Goal: Communication & Community: Participate in discussion

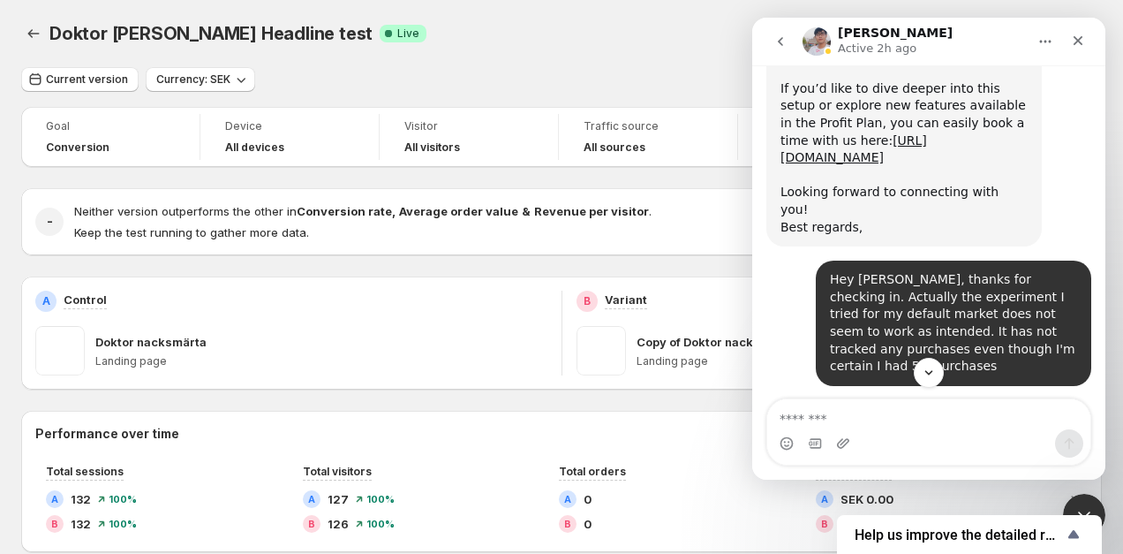
scroll to position [3778, 0]
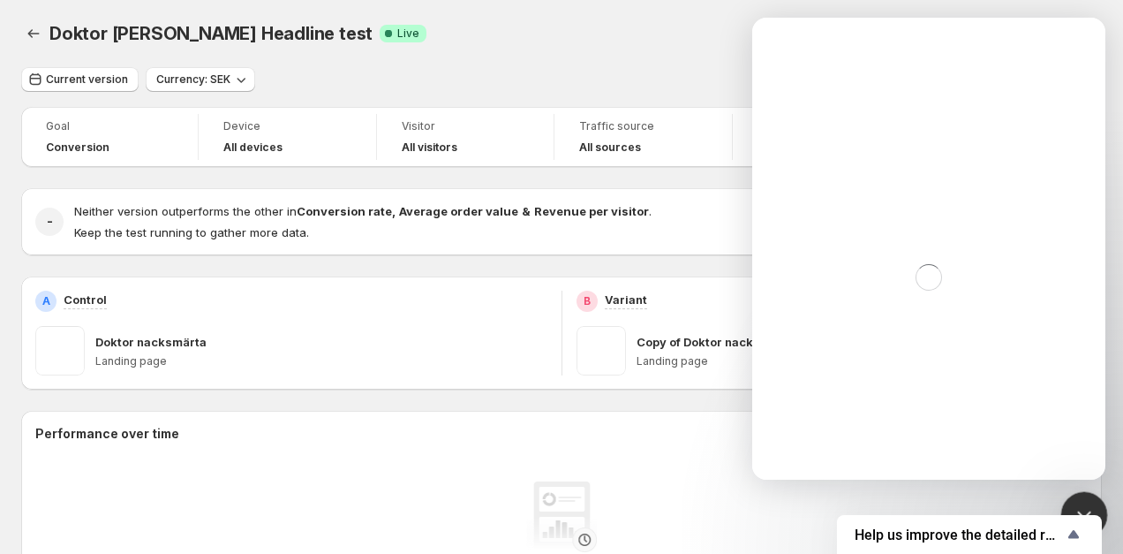
click html
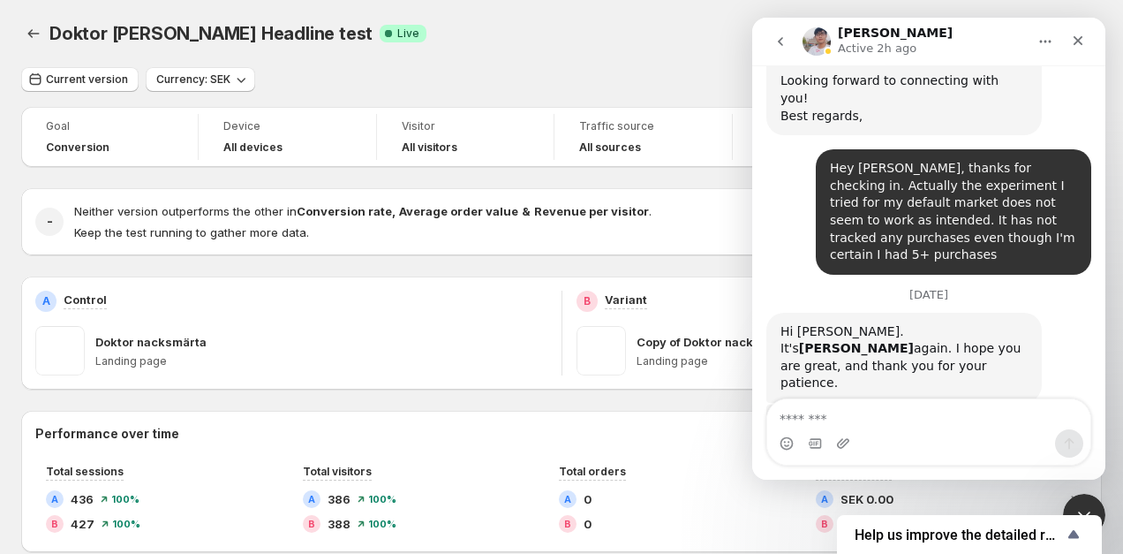
scroll to position [3778, 0]
click at [1076, 502] on icon "Close Intercom Messenger" at bounding box center [1081, 512] width 21 height 21
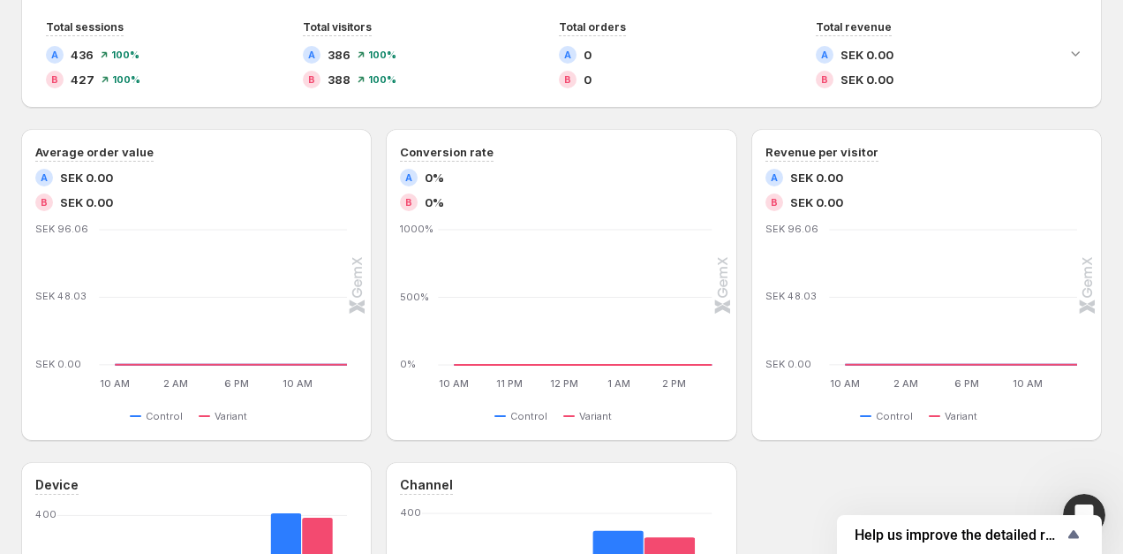
scroll to position [0, 0]
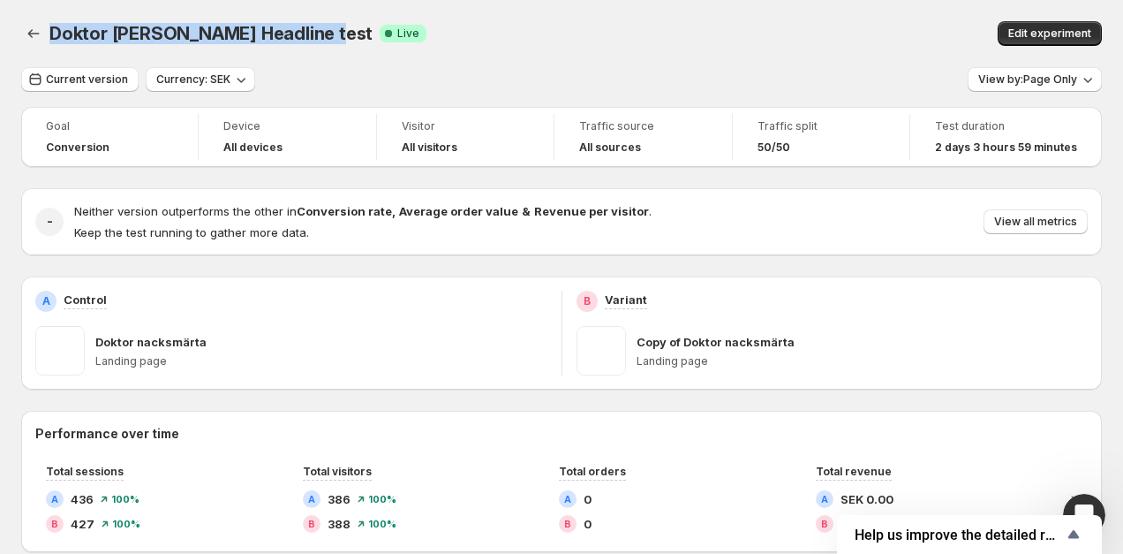
drag, startPoint x: 50, startPoint y: 35, endPoint x: 325, endPoint y: 49, distance: 274.9
click at [325, 49] on div "Doktor [PERSON_NAME] Headline test. This page is ready Doktor Nacksmärta Headli…" at bounding box center [561, 33] width 1081 height 67
copy span "Doktor [PERSON_NAME] Headline test"
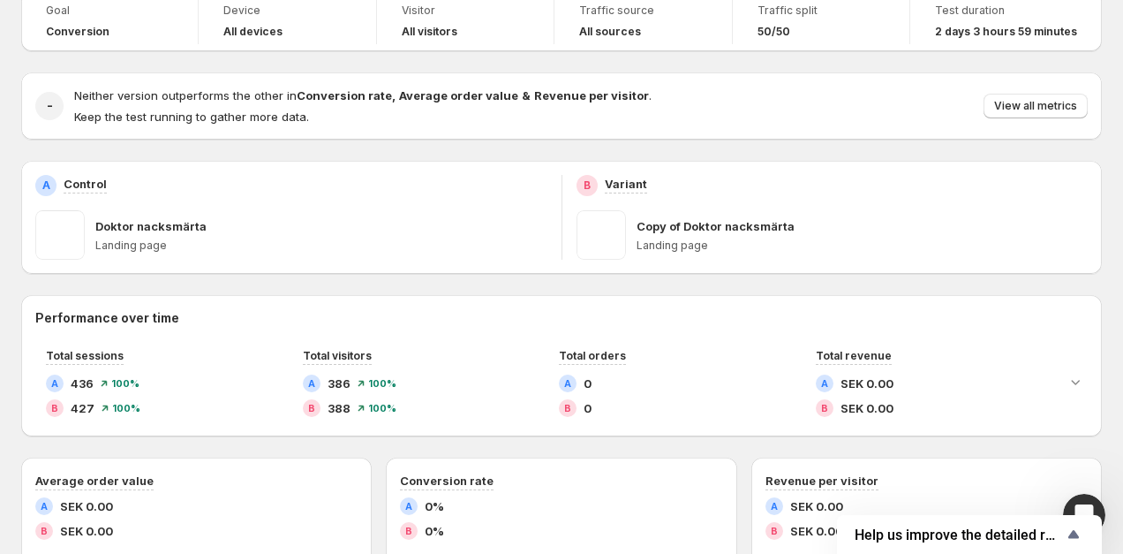
scroll to position [127, 0]
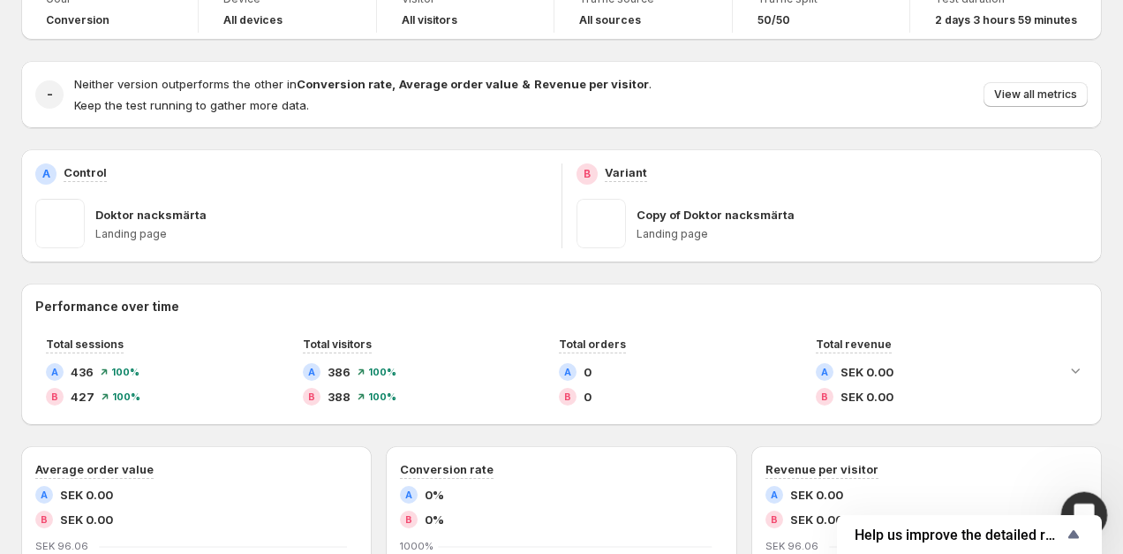
click at [1082, 504] on icon "Open Intercom Messenger" at bounding box center [1081, 512] width 29 height 29
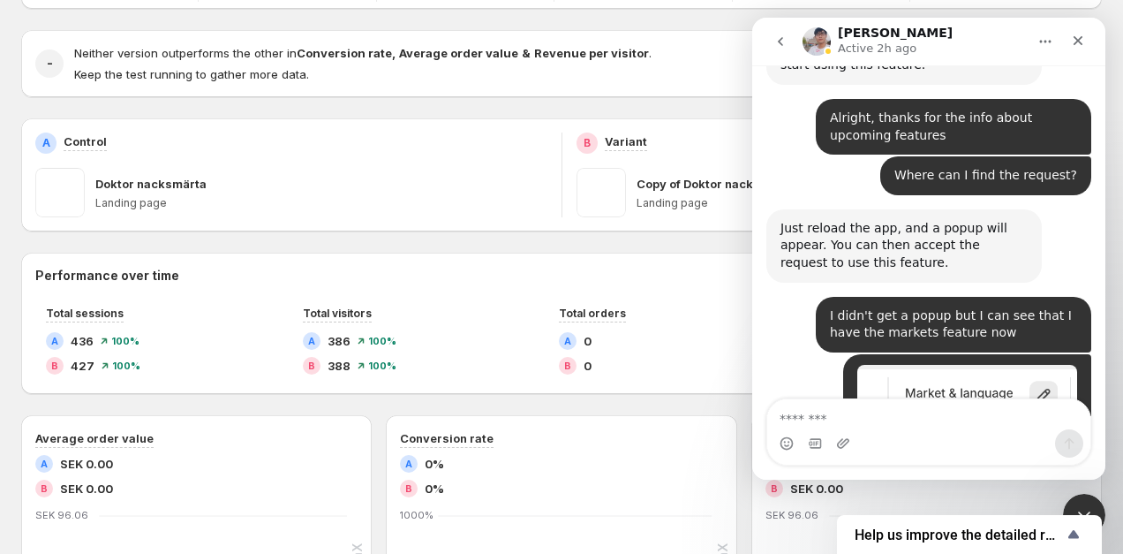
scroll to position [156, 0]
click at [885, 434] on div "Intercom messenger" at bounding box center [928, 443] width 323 height 28
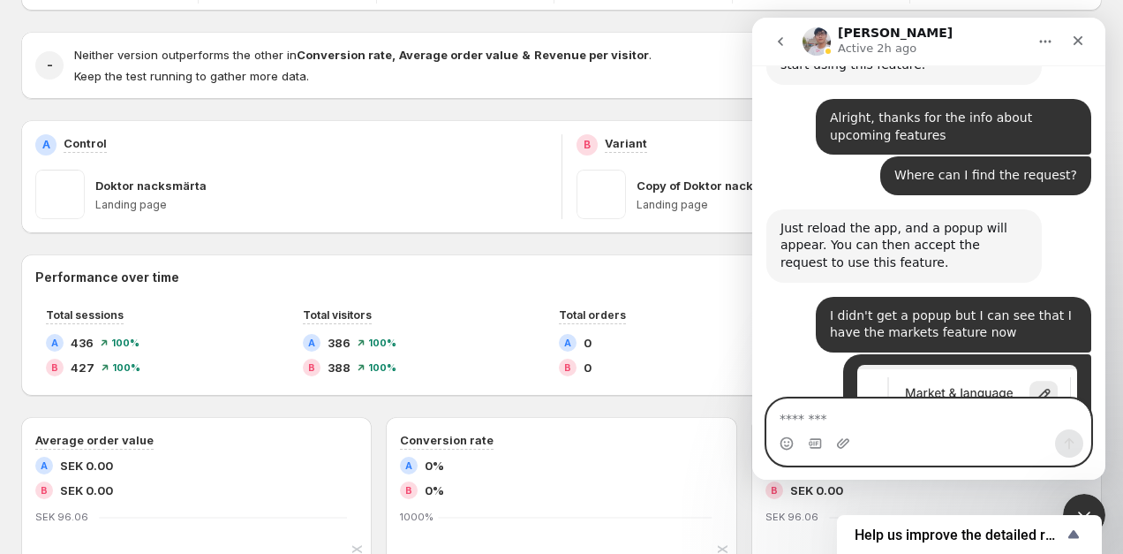
click at [851, 422] on textarea "Message…" at bounding box center [928, 414] width 323 height 30
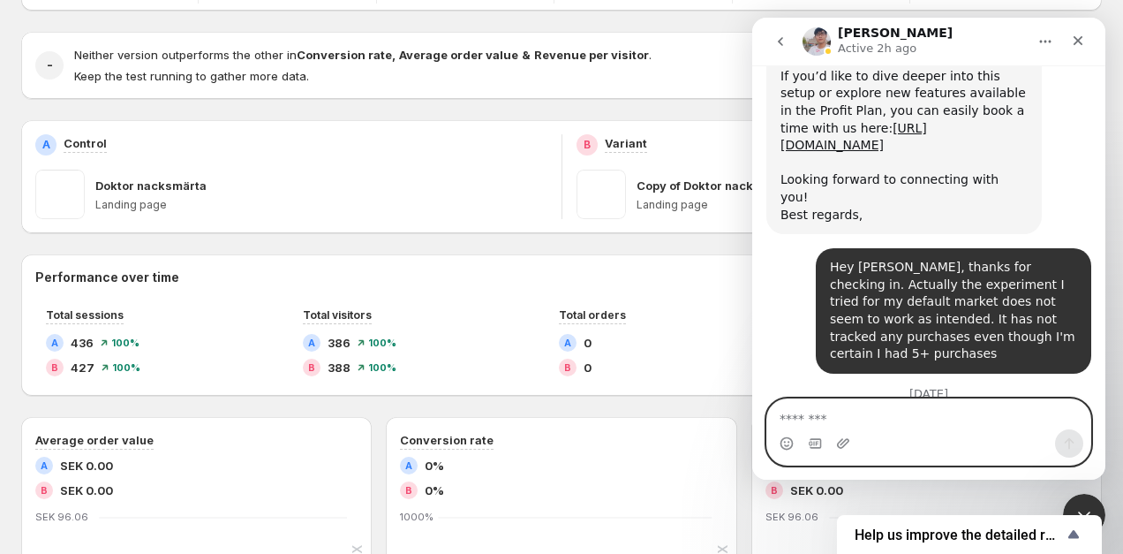
scroll to position [3778, 0]
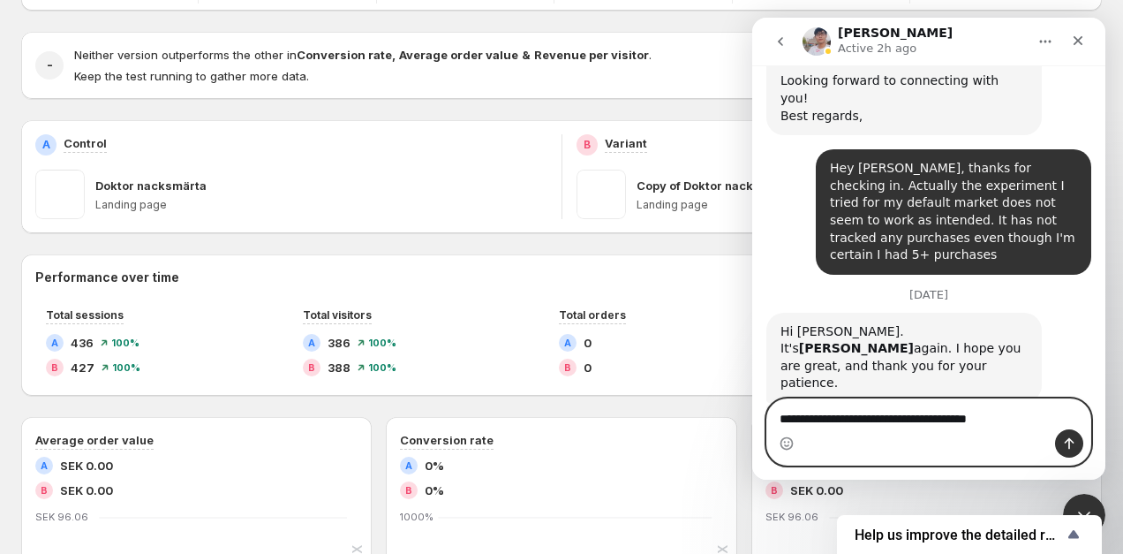
paste textarea "**********"
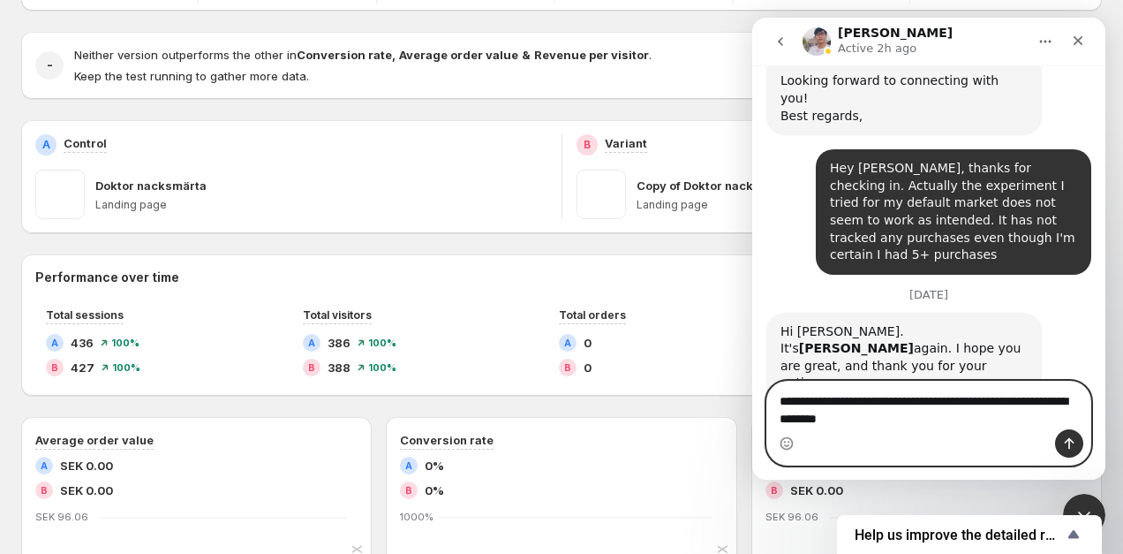
type textarea "**********"
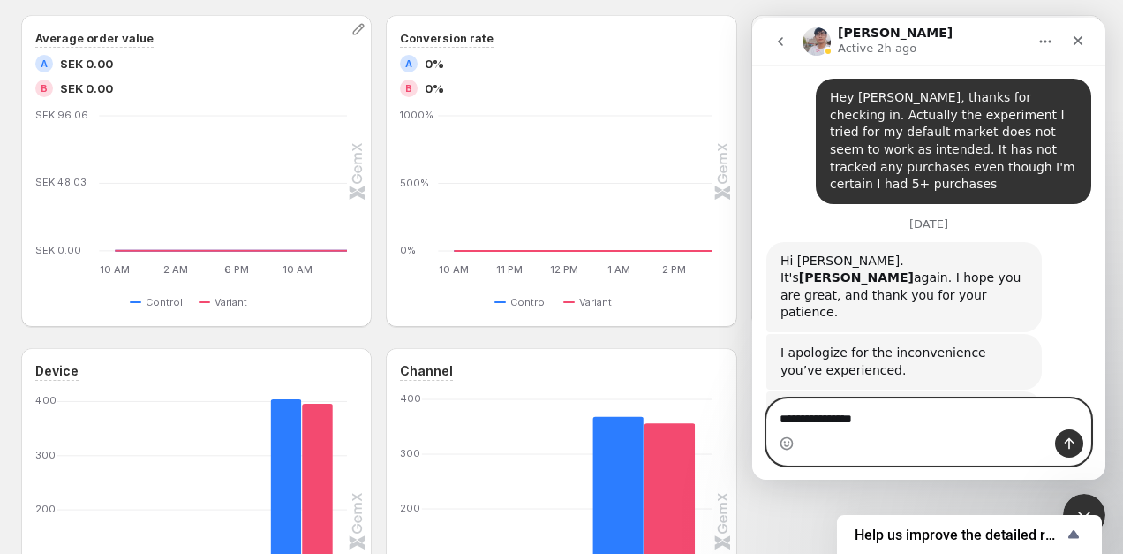
scroll to position [794, 0]
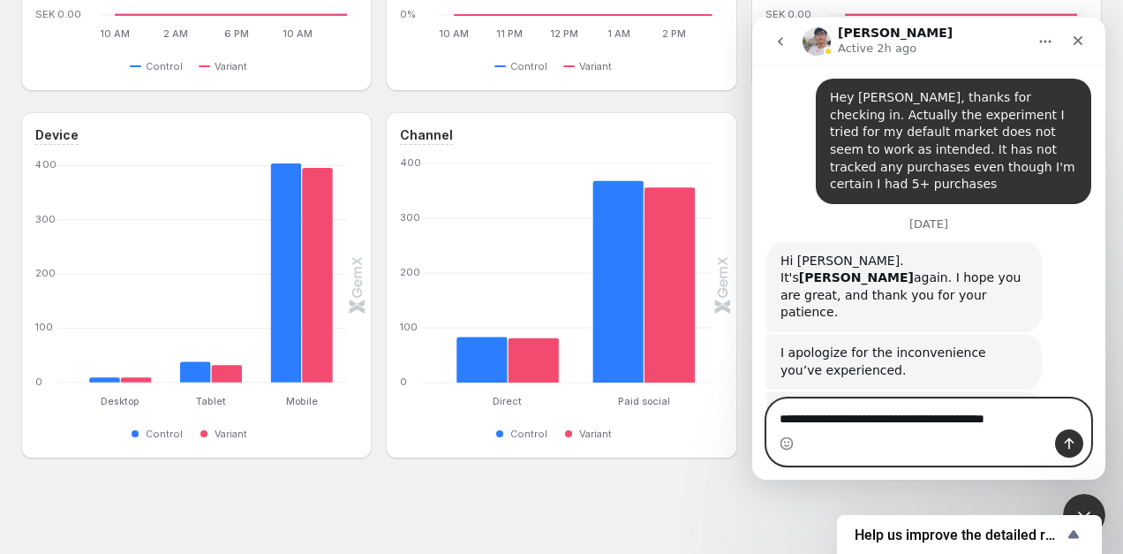
type textarea "**********"
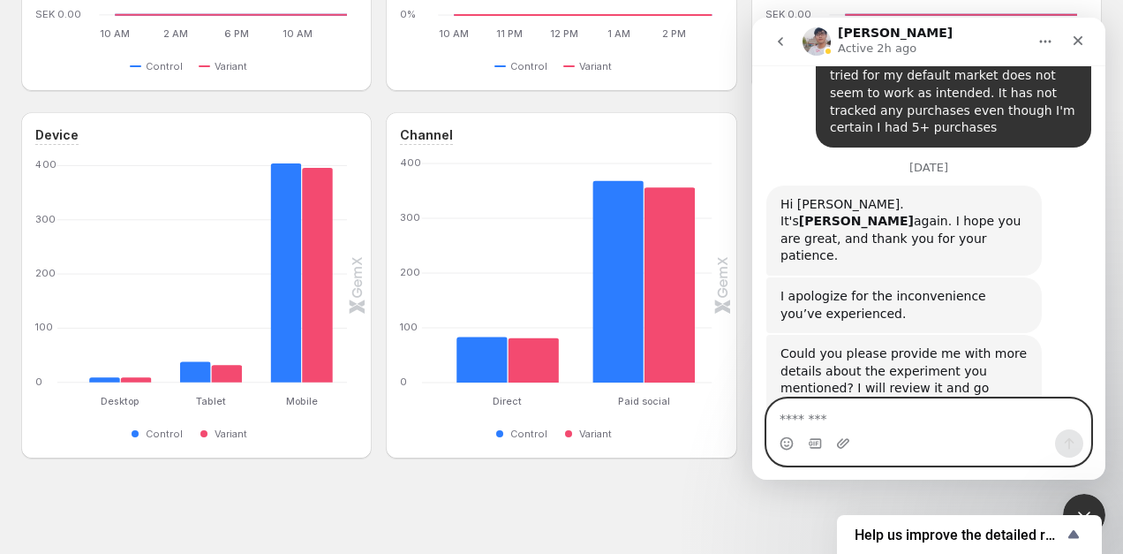
scroll to position [3906, 0]
